Goal: Transaction & Acquisition: Purchase product/service

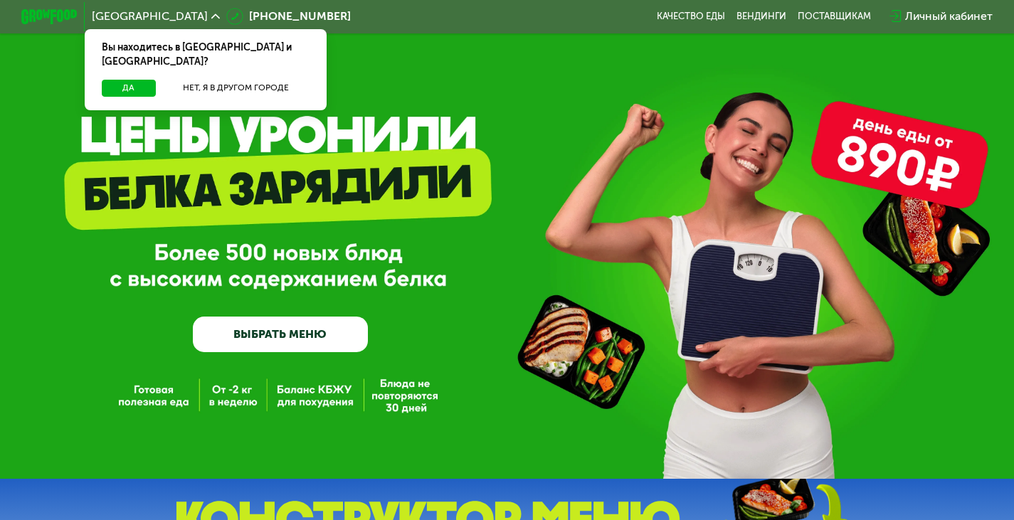
click at [330, 330] on link "ВЫБРАТЬ МЕНЮ" at bounding box center [280, 334] width 175 height 35
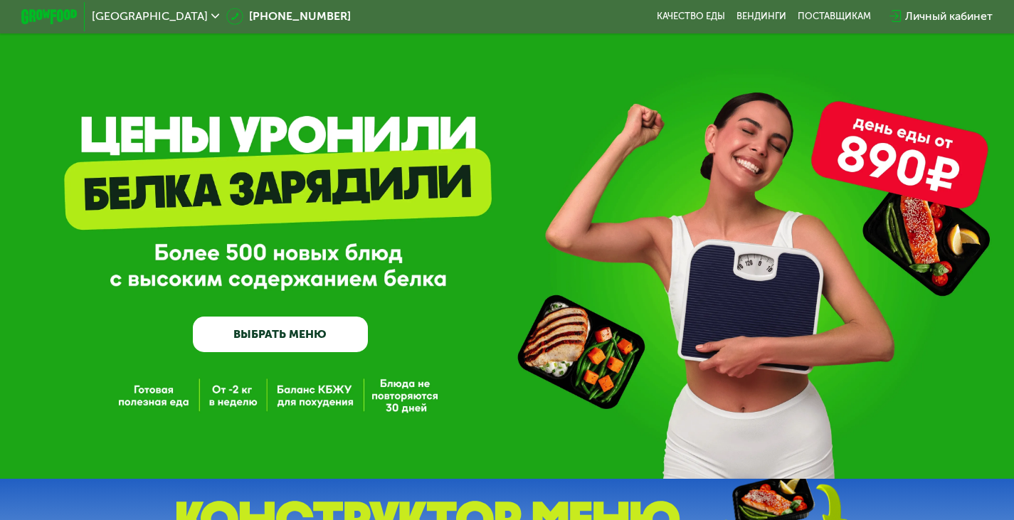
click at [330, 330] on link "ВЫБРАТЬ МЕНЮ" at bounding box center [280, 334] width 175 height 35
click at [291, 329] on link "ВЫБРАТЬ МЕНЮ" at bounding box center [280, 334] width 175 height 35
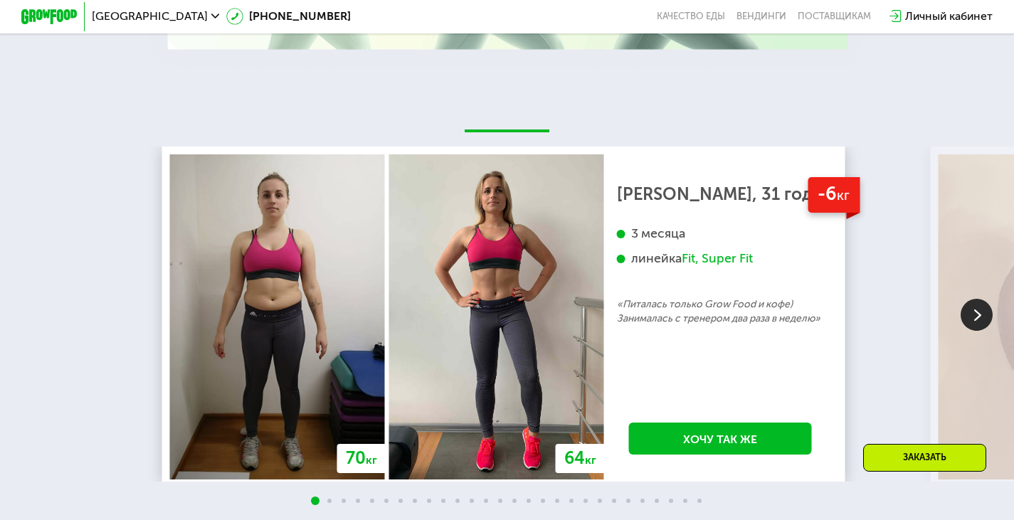
scroll to position [1566, 0]
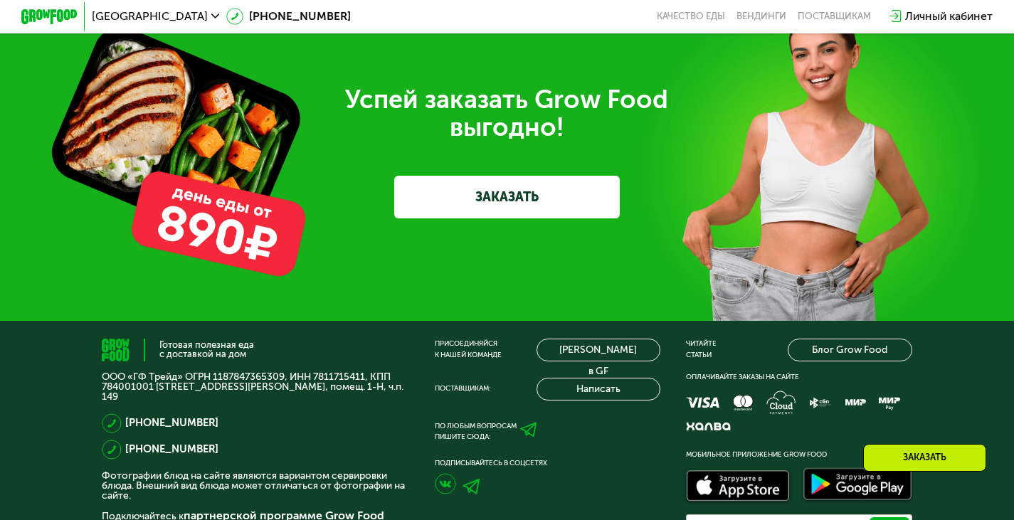
click at [456, 216] on link "ЗАКАЗАТЬ" at bounding box center [507, 197] width 226 height 42
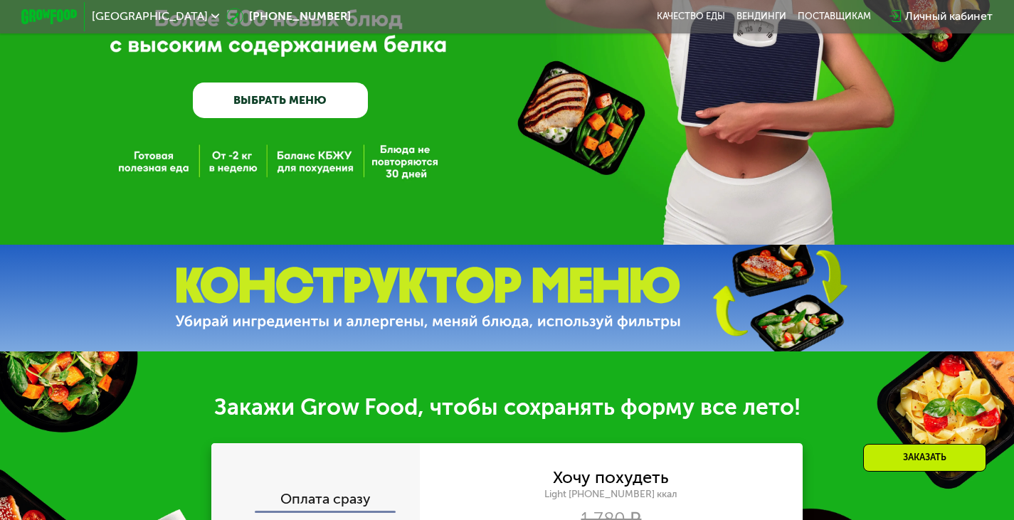
scroll to position [201, 0]
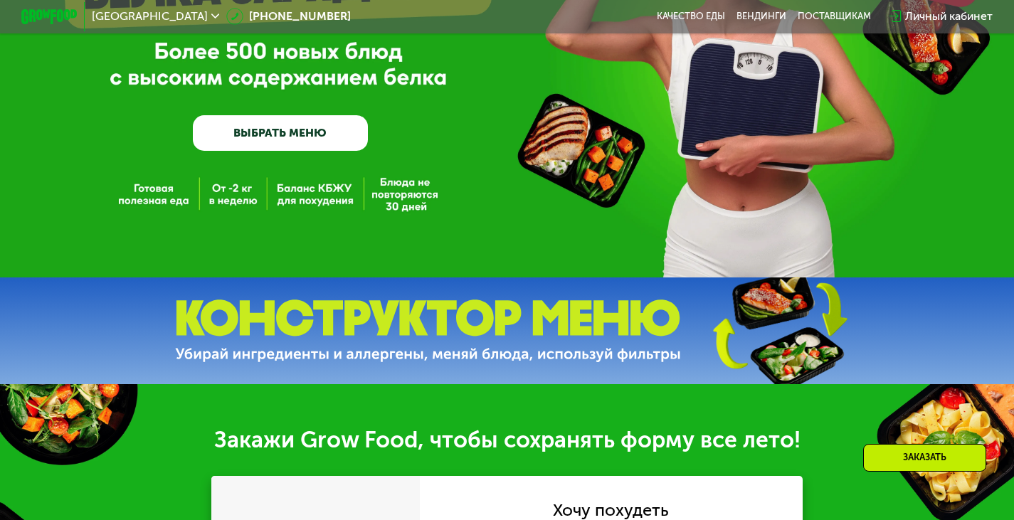
click at [328, 122] on link "ВЫБРАТЬ МЕНЮ" at bounding box center [280, 132] width 175 height 35
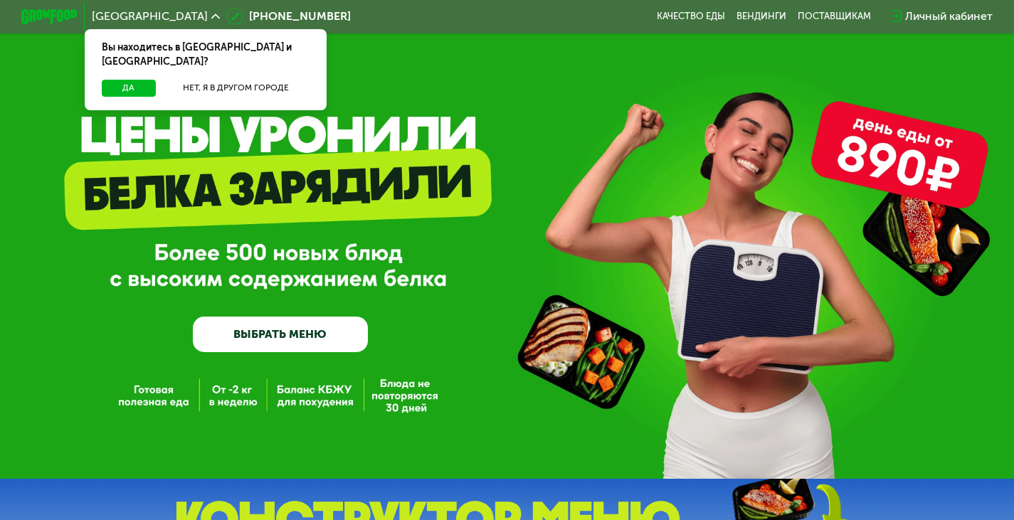
click at [334, 333] on link "ВЫБРАТЬ МЕНЮ" at bounding box center [280, 334] width 175 height 35
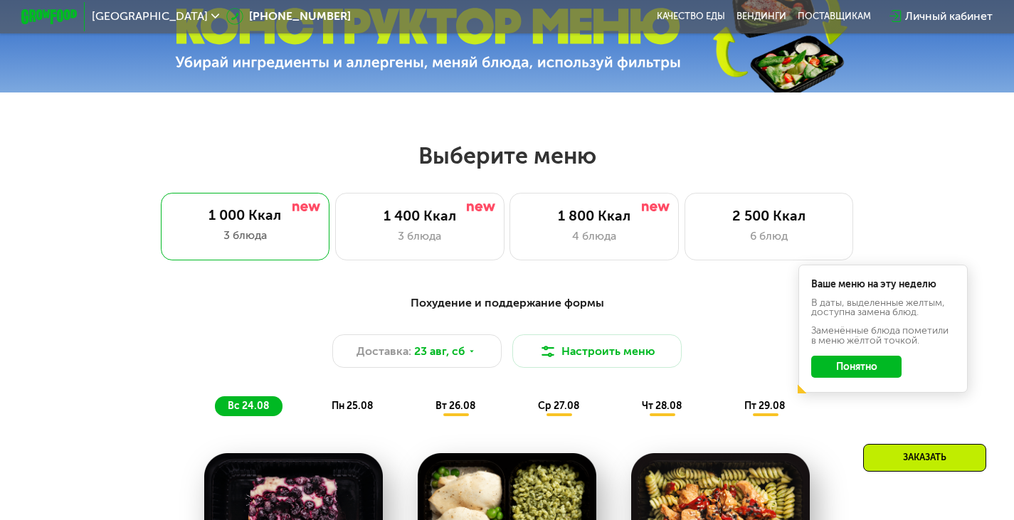
scroll to position [498, 0]
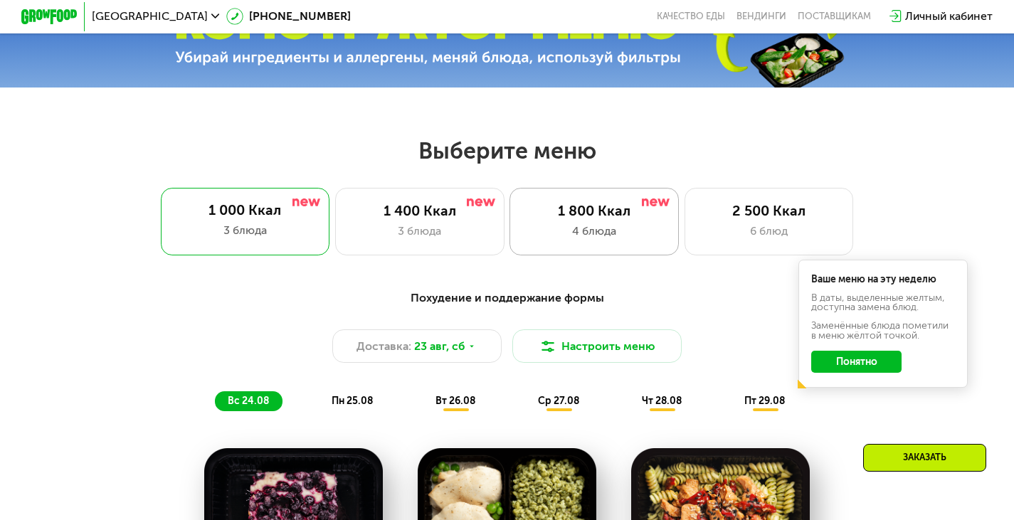
click at [648, 220] on div "1 800 Ккал" at bounding box center [594, 211] width 139 height 17
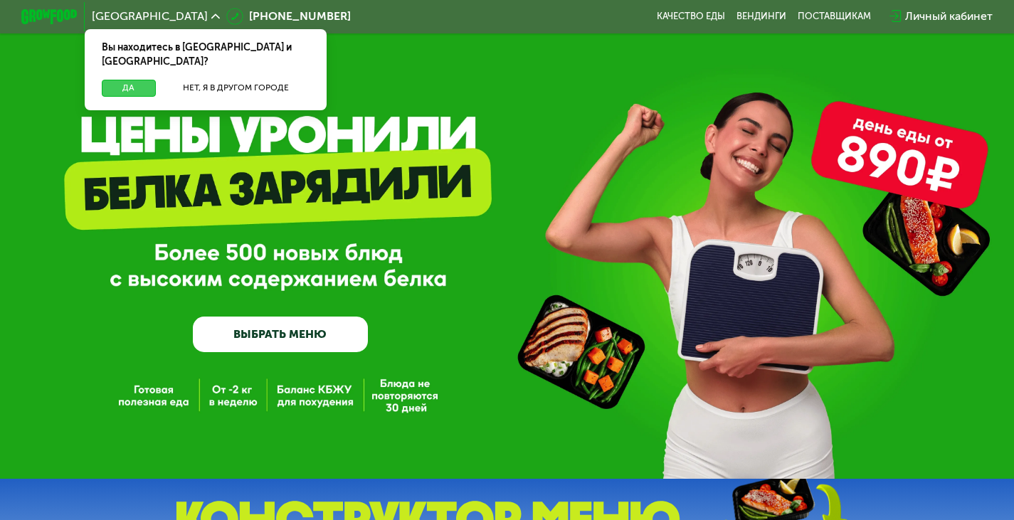
click at [130, 80] on button "Да" at bounding box center [129, 88] width 54 height 17
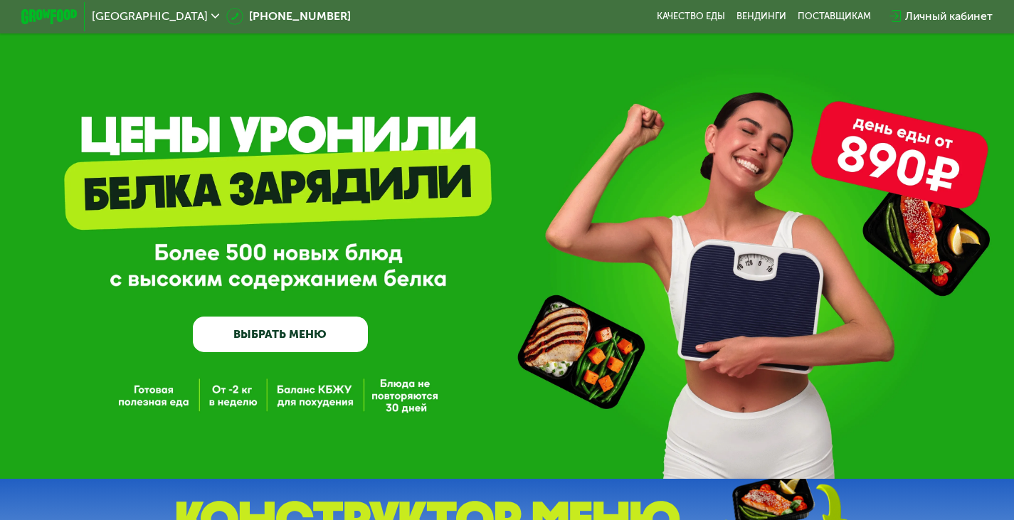
click at [343, 338] on link "ВЫБРАТЬ МЕНЮ" at bounding box center [280, 334] width 175 height 35
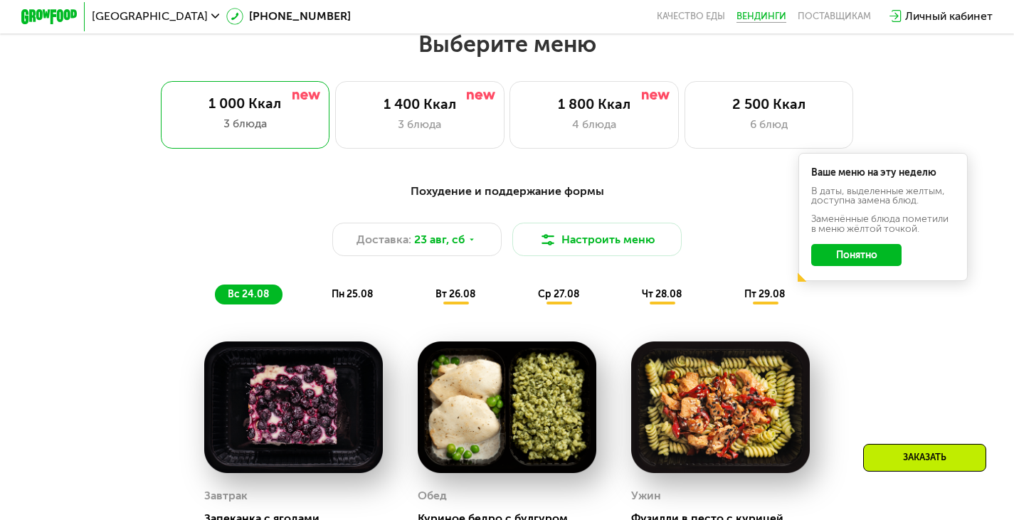
scroll to position [607, 0]
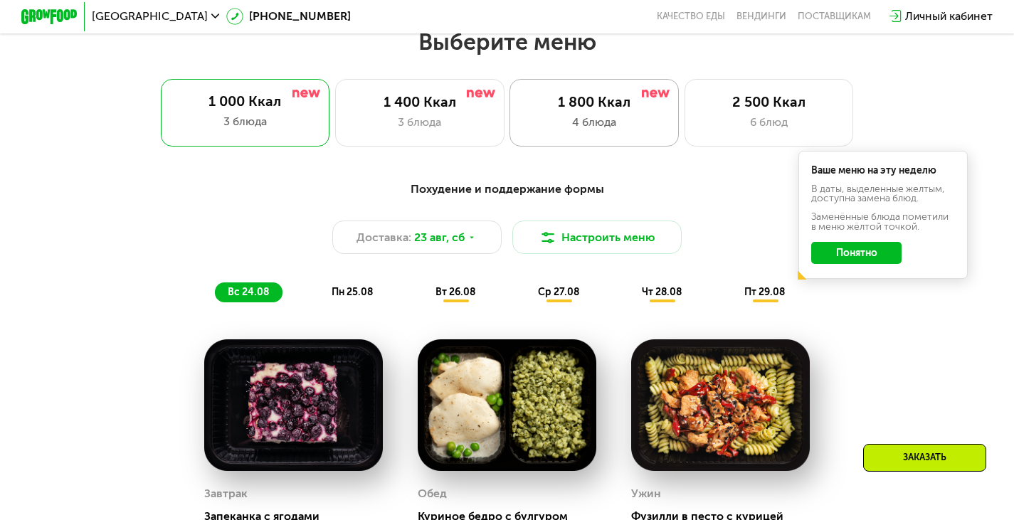
click at [629, 125] on div "4 блюда" at bounding box center [594, 122] width 139 height 17
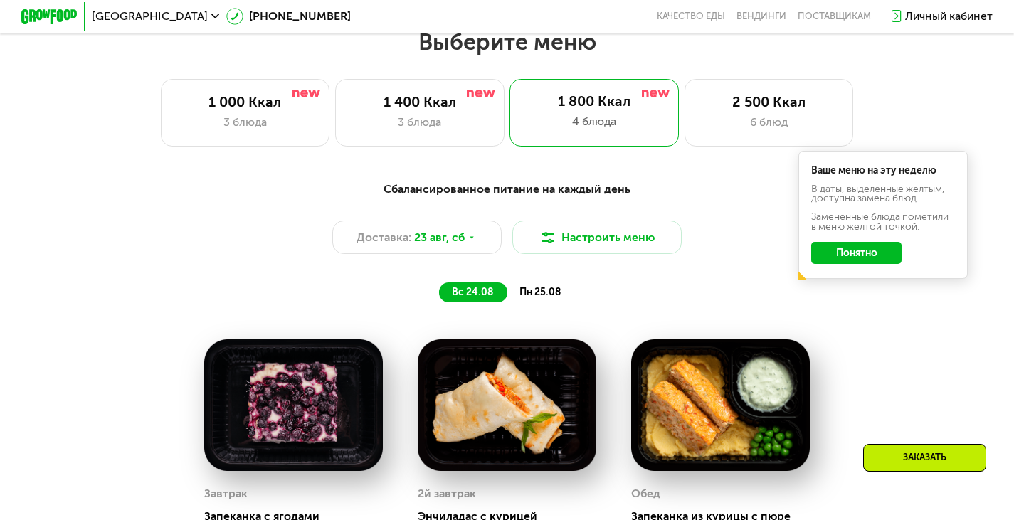
click at [873, 260] on button "Понятно" at bounding box center [856, 253] width 90 height 23
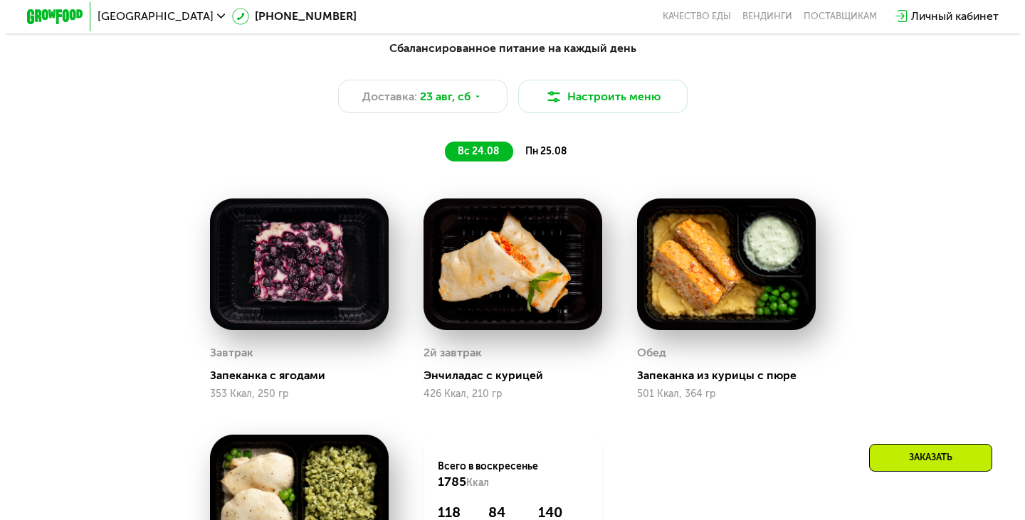
scroll to position [678, 0]
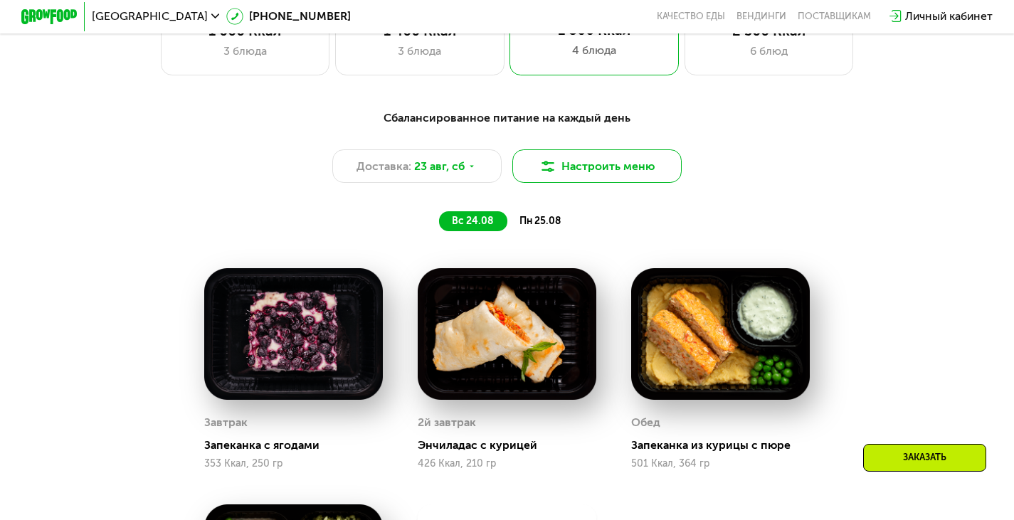
click at [633, 163] on button "Настроить меню" at bounding box center [596, 166] width 169 height 34
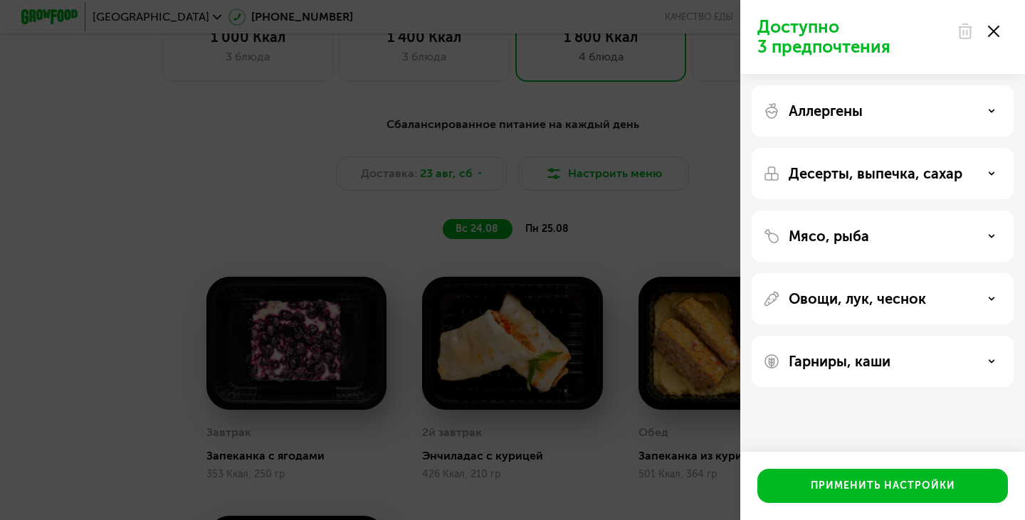
click at [976, 106] on div "Аллергены" at bounding box center [882, 110] width 239 height 17
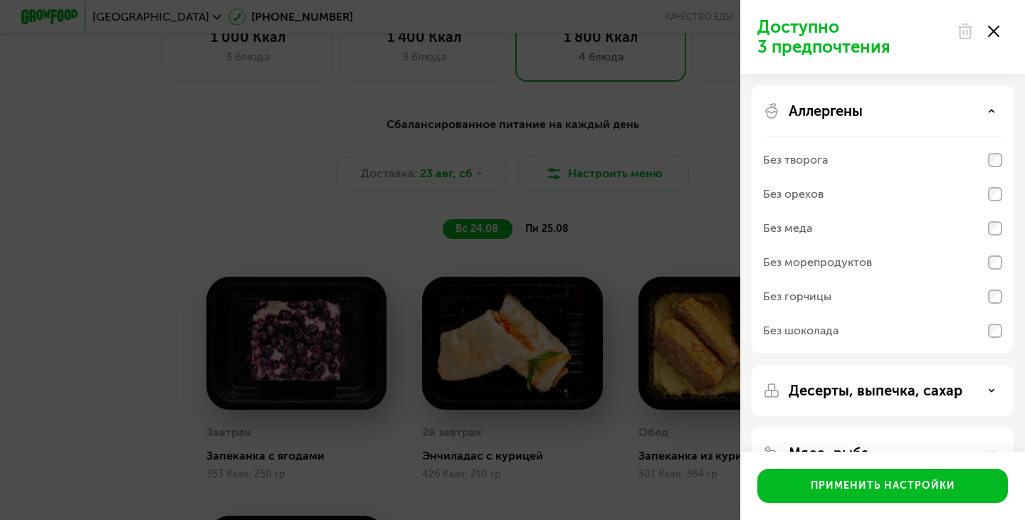
click at [974, 105] on div "Аллергены" at bounding box center [882, 110] width 239 height 17
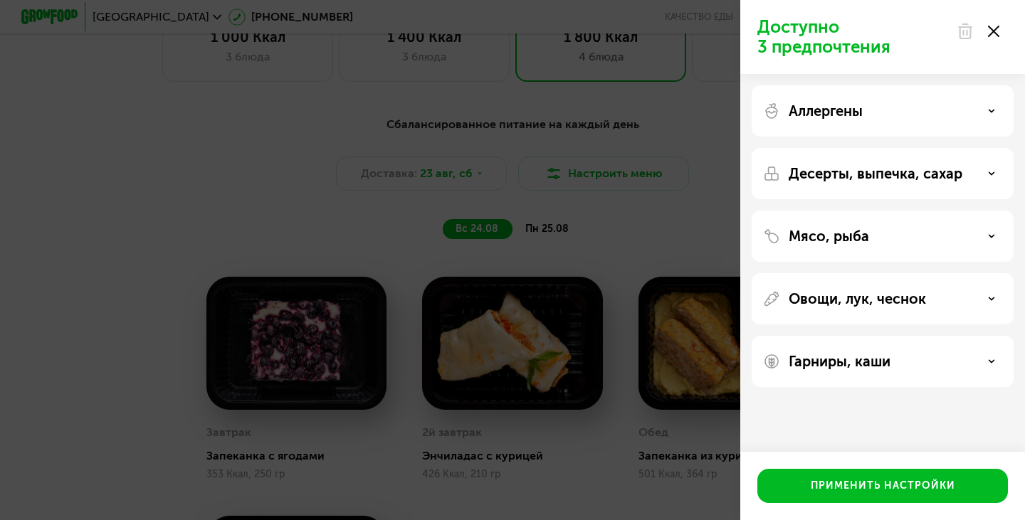
click at [925, 173] on p "Десерты, выпечка, сахар" at bounding box center [876, 173] width 174 height 17
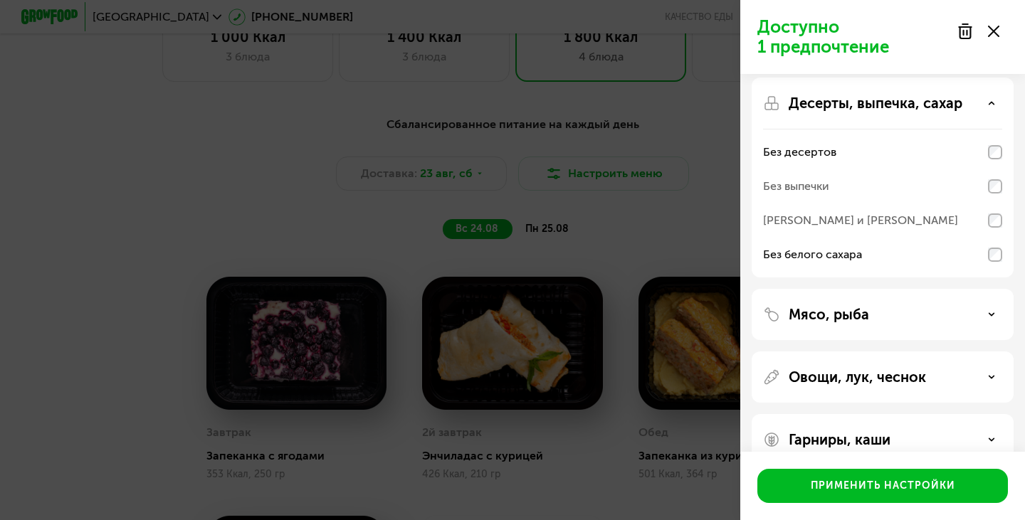
scroll to position [71, 0]
click at [898, 351] on div "Мясо, рыба" at bounding box center [883, 376] width 262 height 51
click at [995, 312] on div "Мясо, рыба" at bounding box center [882, 313] width 239 height 17
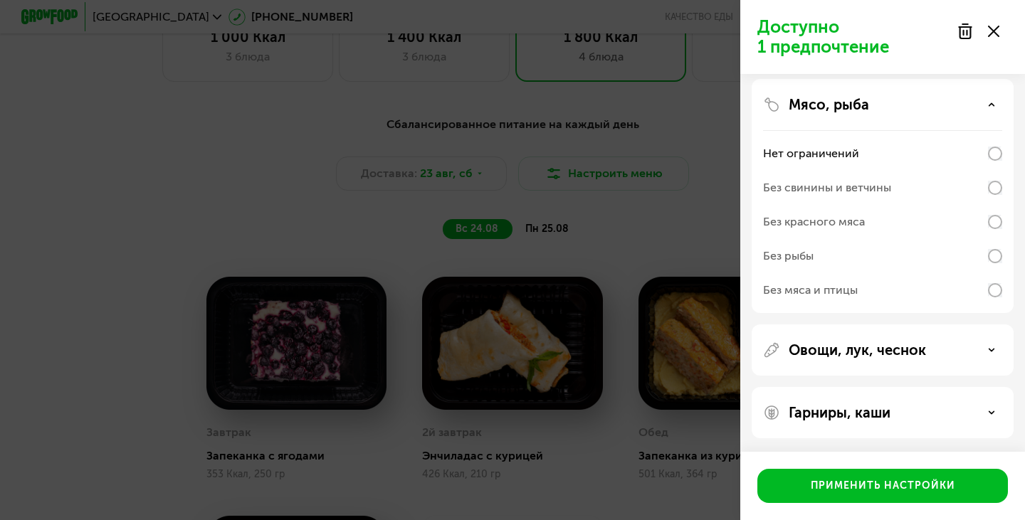
scroll to position [281, 0]
click at [964, 349] on div "Овощи, лук, чеснок" at bounding box center [882, 349] width 239 height 17
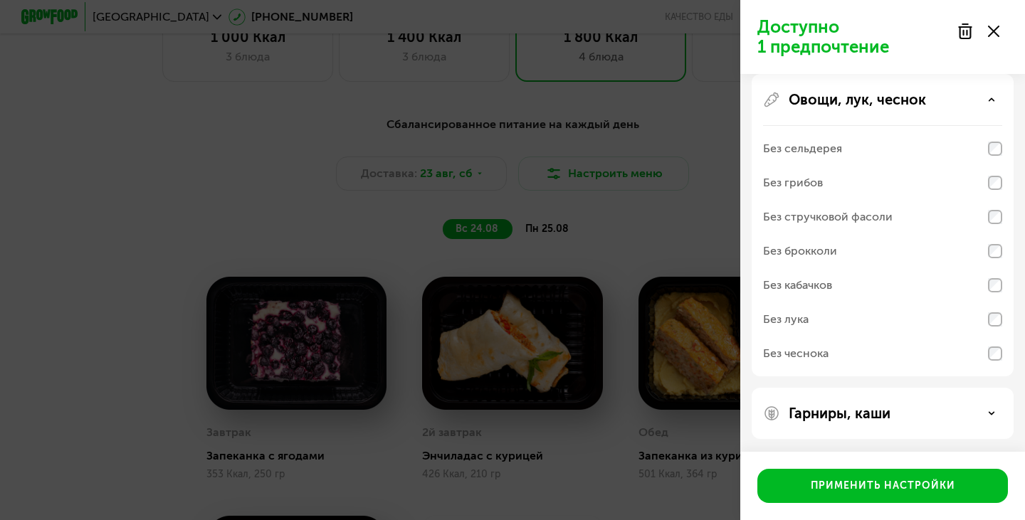
scroll to position [532, 0]
click at [929, 420] on div "Гарниры, каши" at bounding box center [882, 412] width 239 height 17
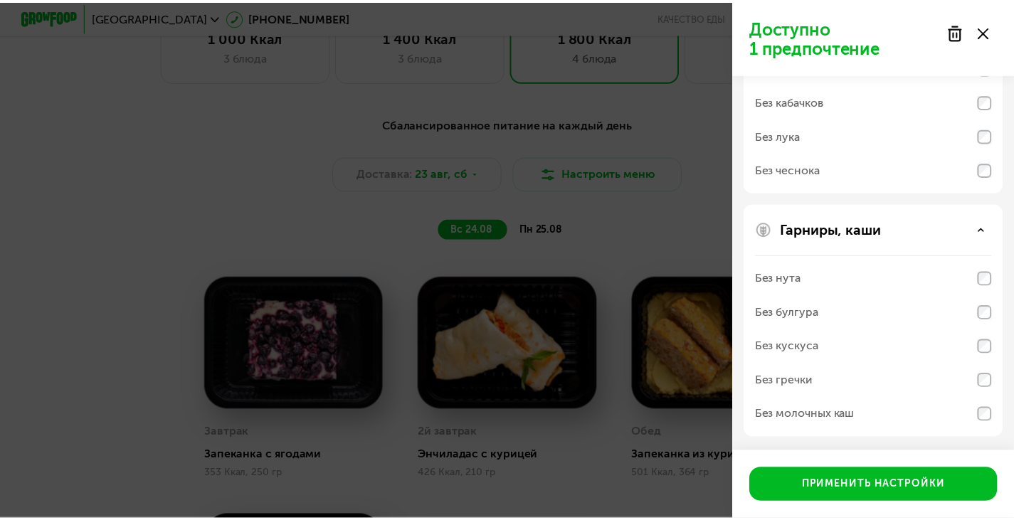
scroll to position [715, 0]
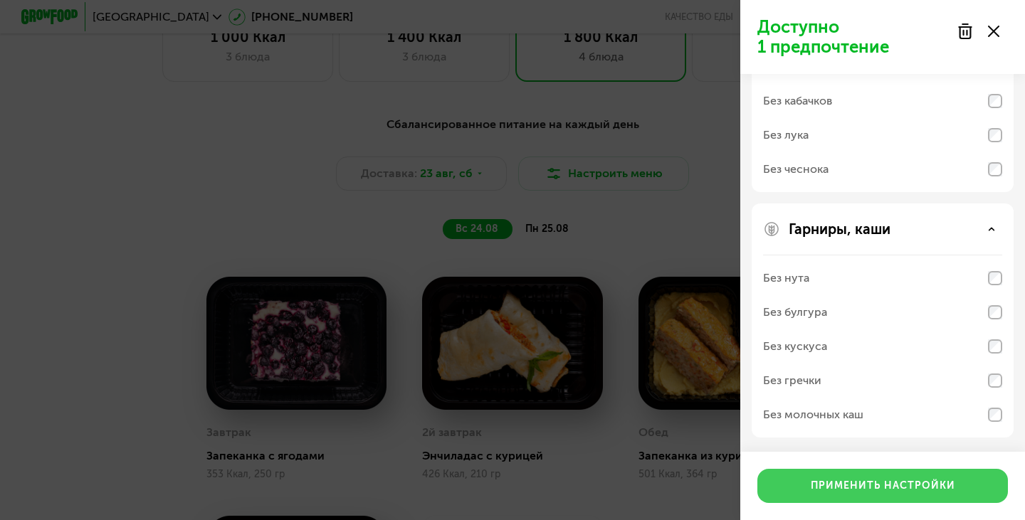
click at [854, 473] on button "Применить настройки" at bounding box center [882, 486] width 251 height 34
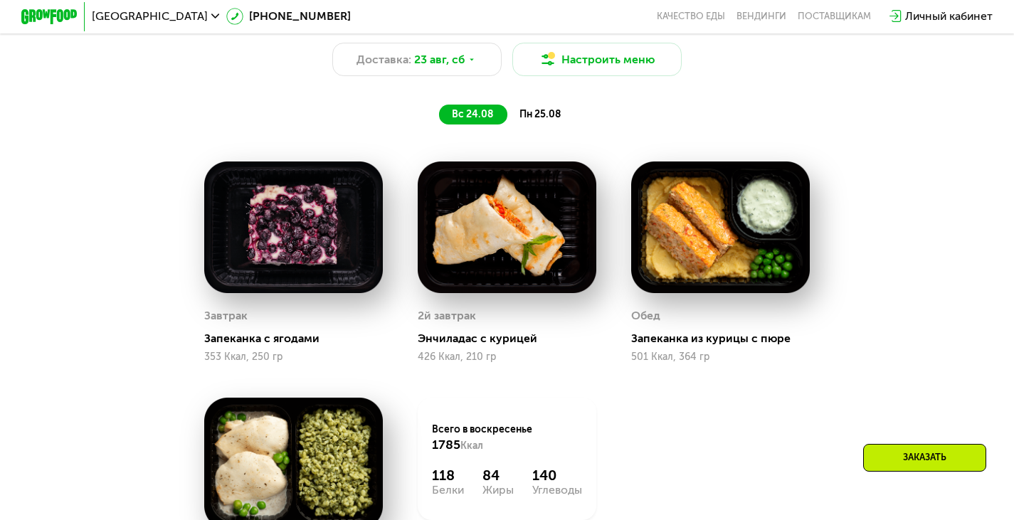
scroll to position [749, 0]
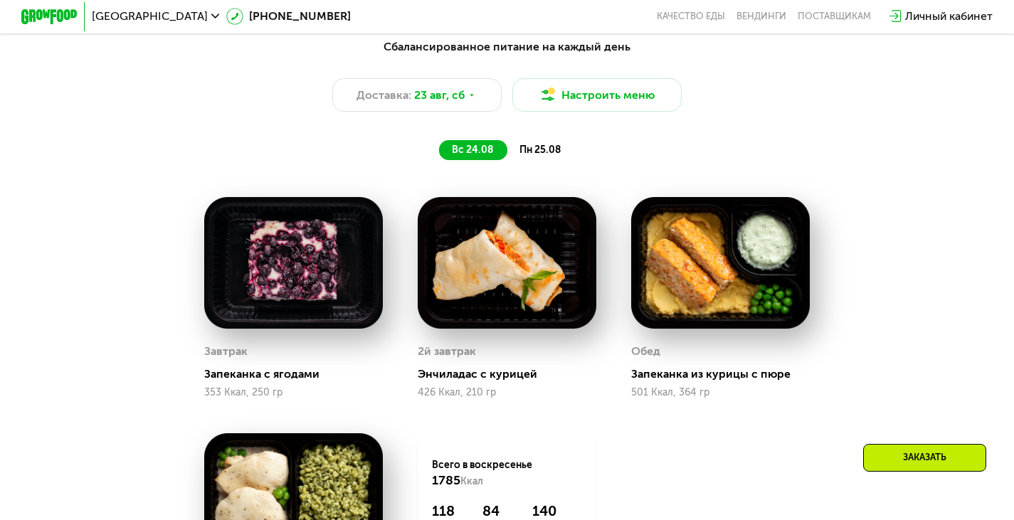
click at [539, 147] on div "пн 25.08" at bounding box center [541, 150] width 68 height 20
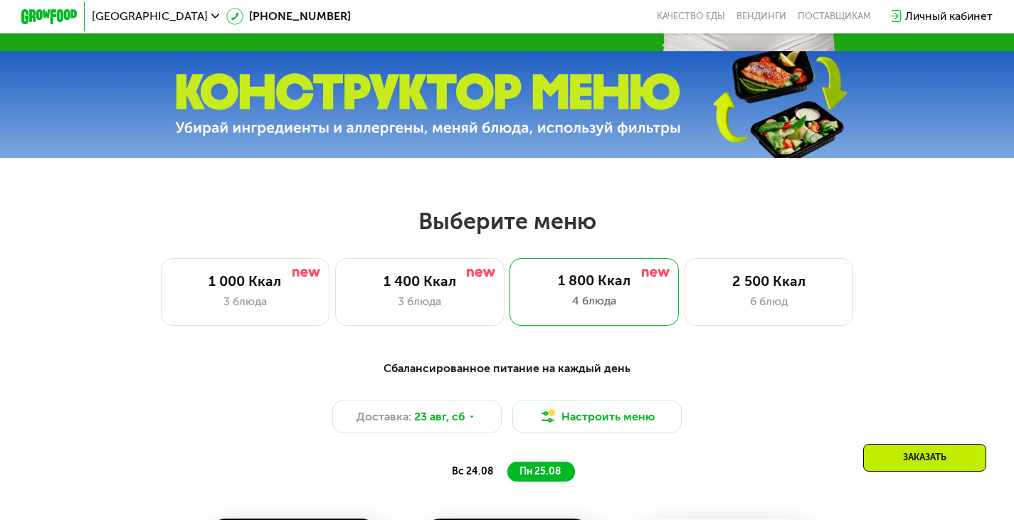
scroll to position [394, 0]
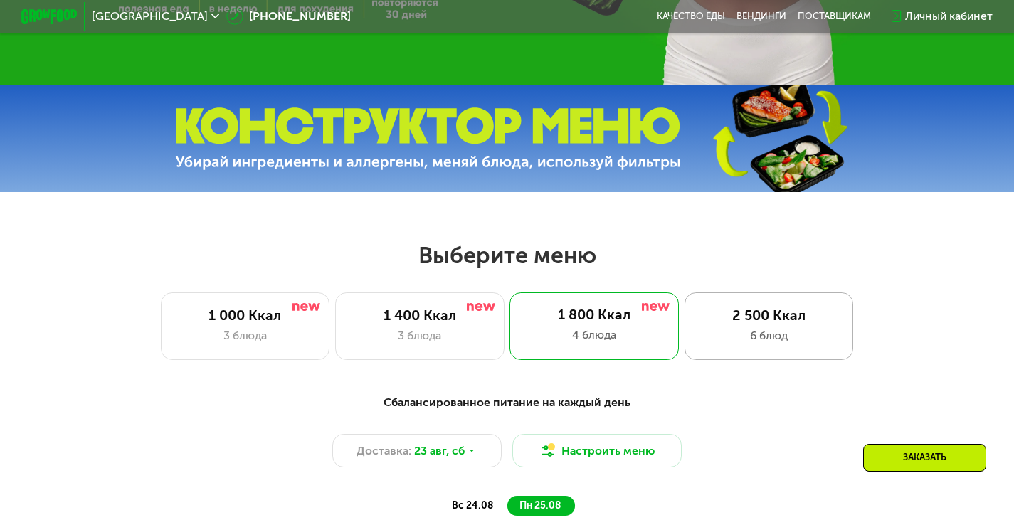
click at [752, 300] on div "2 500 Ккал 6 блюд" at bounding box center [769, 327] width 169 height 68
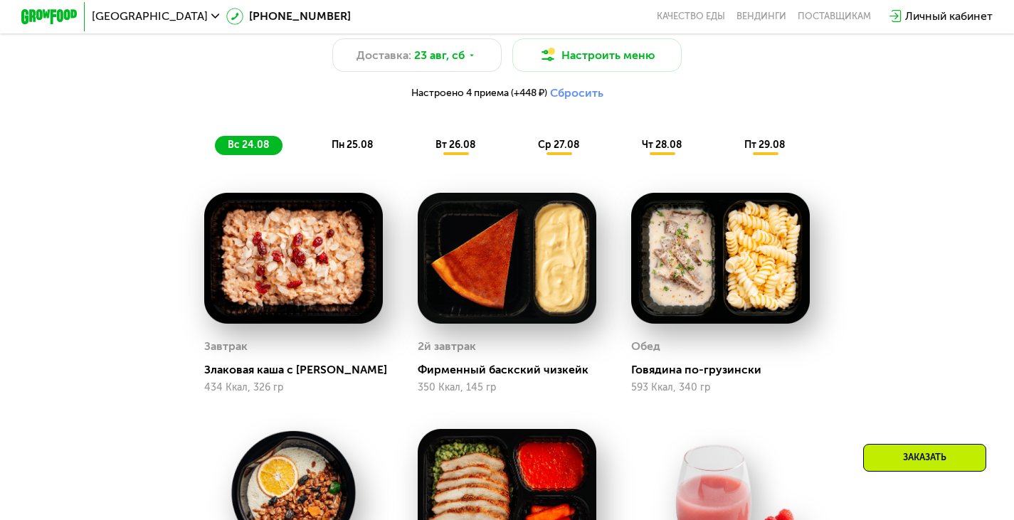
scroll to position [749, 0]
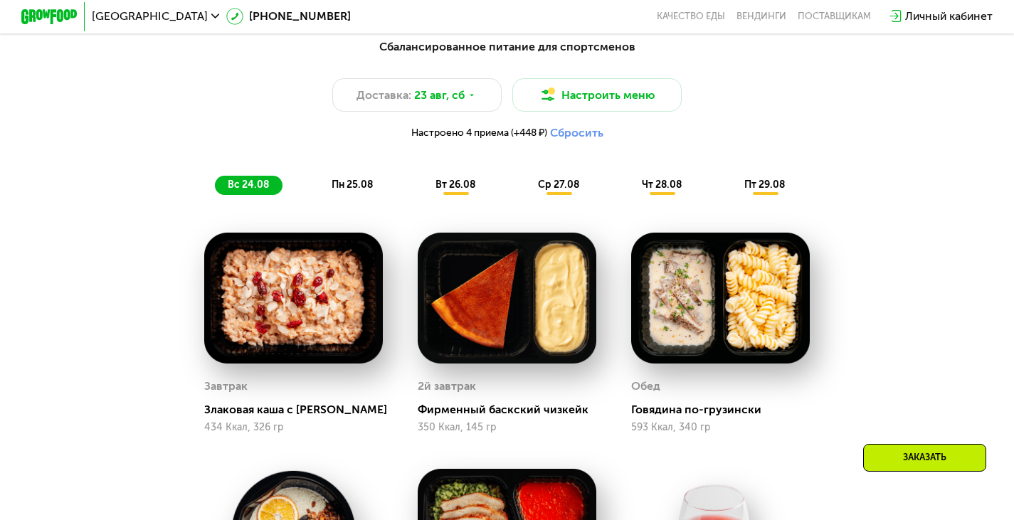
click at [423, 186] on div "пн 25.08" at bounding box center [456, 186] width 67 height 20
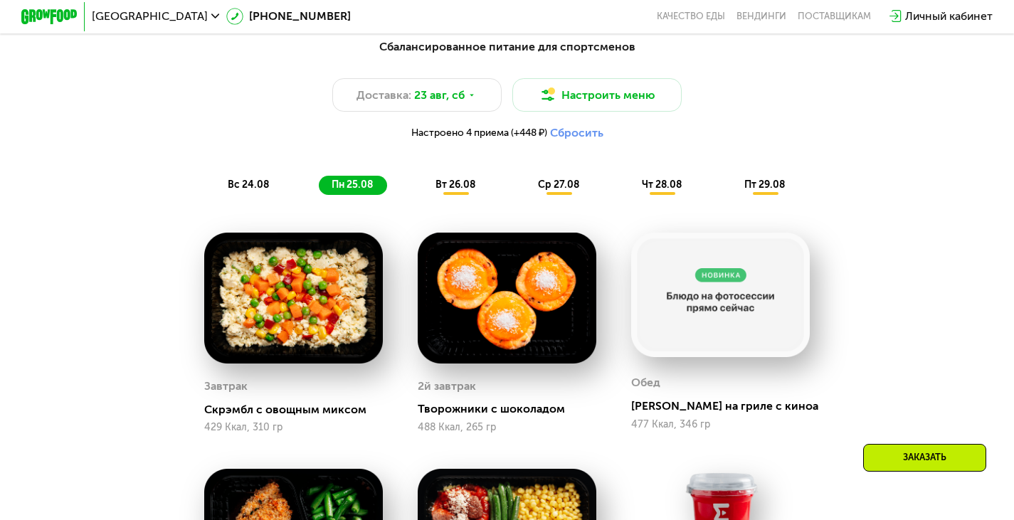
click at [457, 189] on span "вт 26.08" at bounding box center [456, 185] width 40 height 12
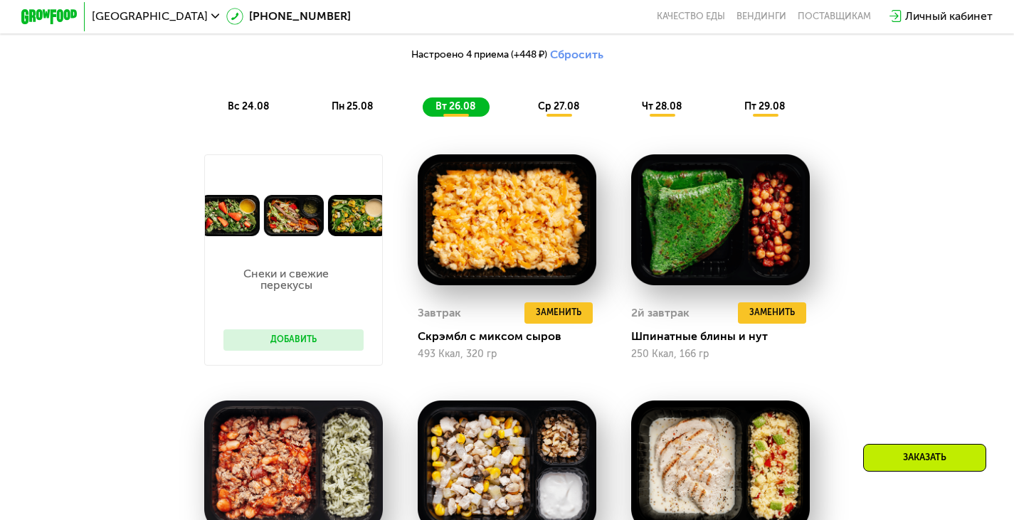
scroll to position [821, 0]
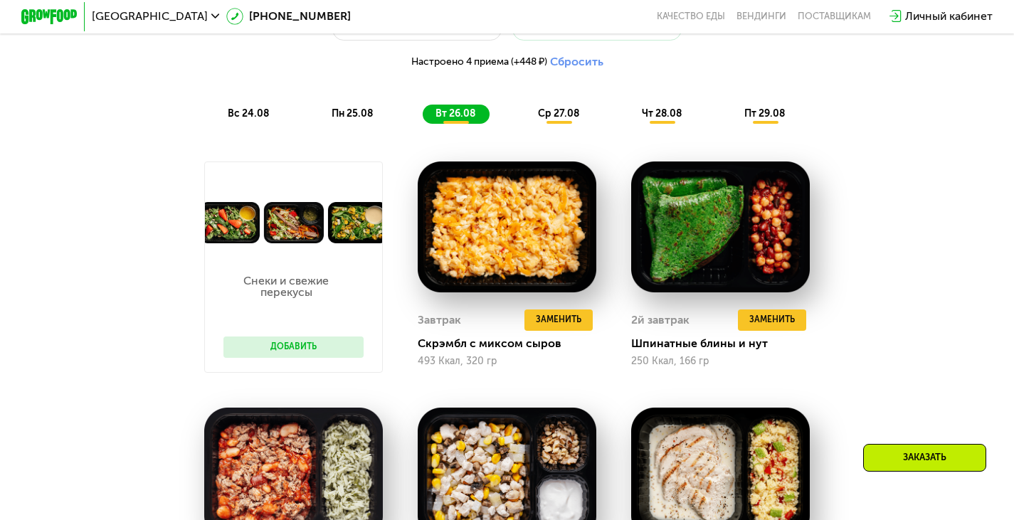
click at [629, 113] on div "ср 27.08" at bounding box center [662, 115] width 67 height 20
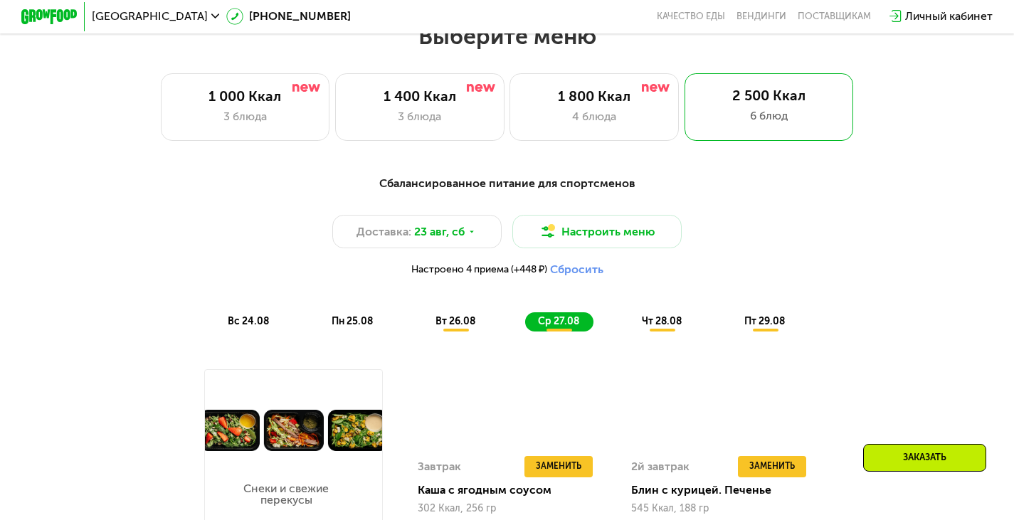
scroll to position [607, 0]
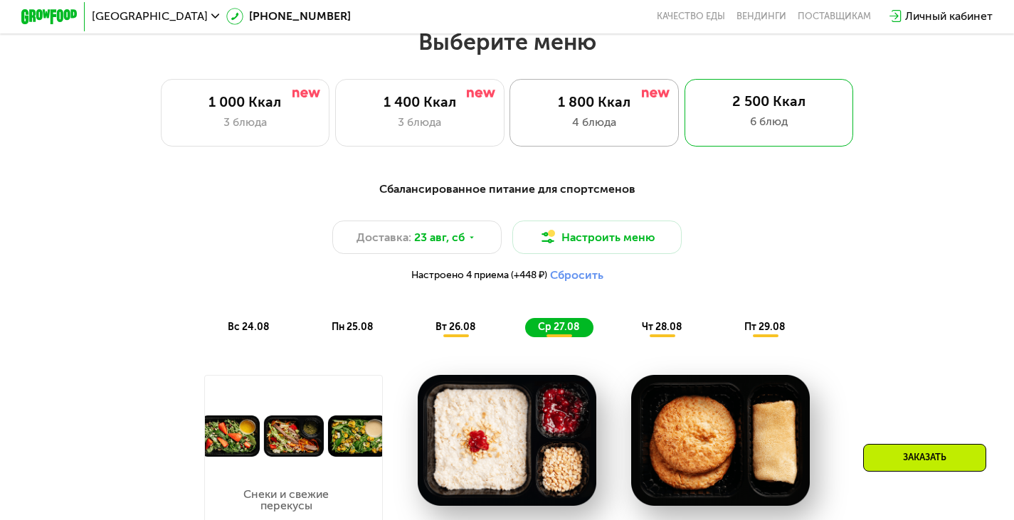
click at [636, 123] on div "4 блюда" at bounding box center [594, 122] width 139 height 17
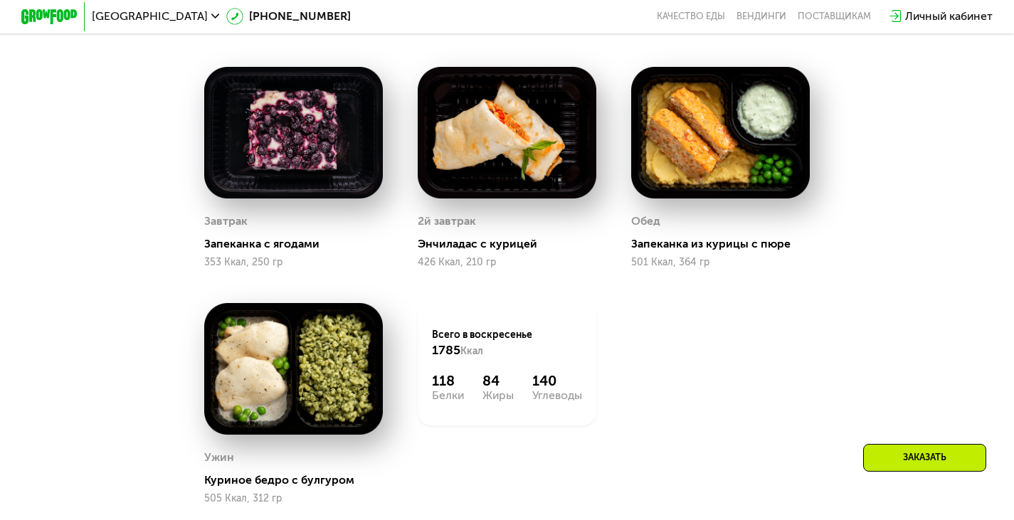
scroll to position [892, 0]
